Goal: Information Seeking & Learning: Learn about a topic

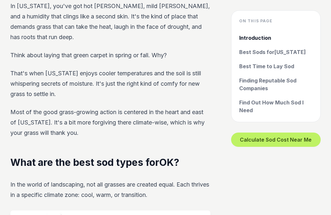
scroll to position [307, 0]
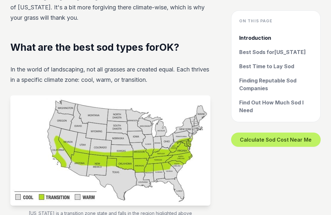
scroll to position [424, 0]
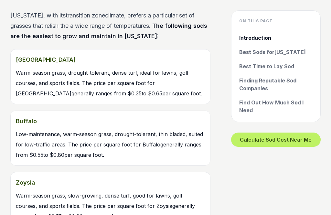
scroll to position [638, 0]
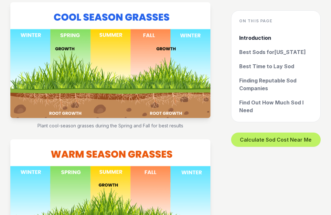
scroll to position [2250, 0]
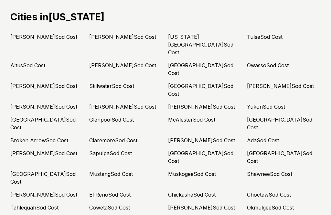
scroll to position [2944, 0]
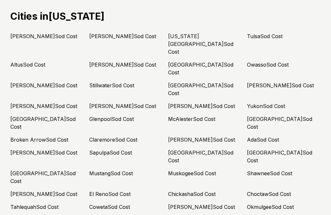
click at [207, 46] on link "[US_STATE][GEOGRAPHIC_DATA] Sod Cost" at bounding box center [200, 44] width 65 height 22
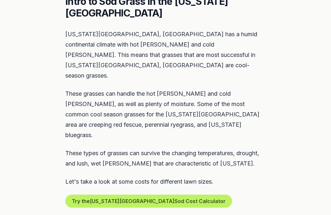
scroll to position [314, 0]
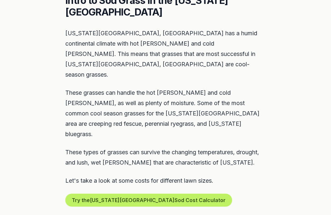
click at [285, 172] on section "Quick Intro Intro to Sod Grass in the [US_STATE][GEOGRAPHIC_DATA] Area [US_STAT…" at bounding box center [165, 95] width 331 height 284
click at [287, 164] on section "Quick Intro Intro to Sod Grass in the [US_STATE][GEOGRAPHIC_DATA] Area [US_STAT…" at bounding box center [165, 95] width 331 height 284
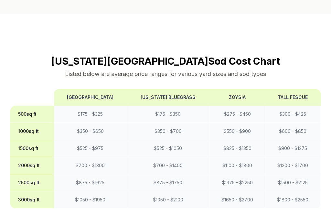
scroll to position [537, 0]
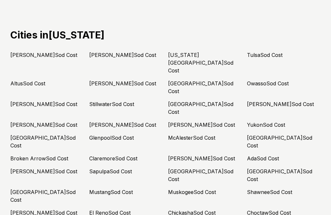
scroll to position [2912, 0]
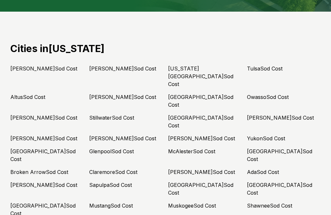
click at [26, 66] on link "[PERSON_NAME] Sod Cost" at bounding box center [43, 69] width 67 height 6
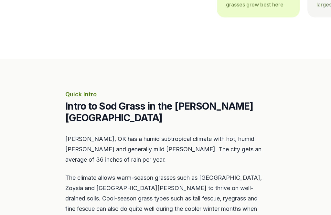
scroll to position [209, 0]
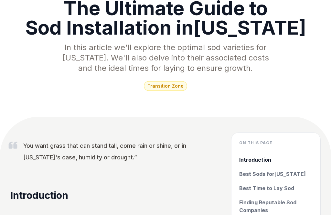
scroll to position [2912, 0]
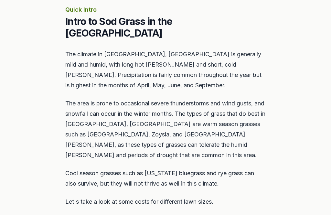
scroll to position [295, 0]
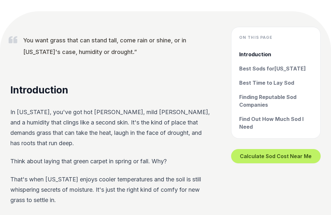
scroll to position [2912, 0]
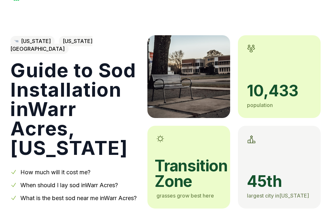
scroll to position [4, 0]
